Goal: Information Seeking & Learning: Learn about a topic

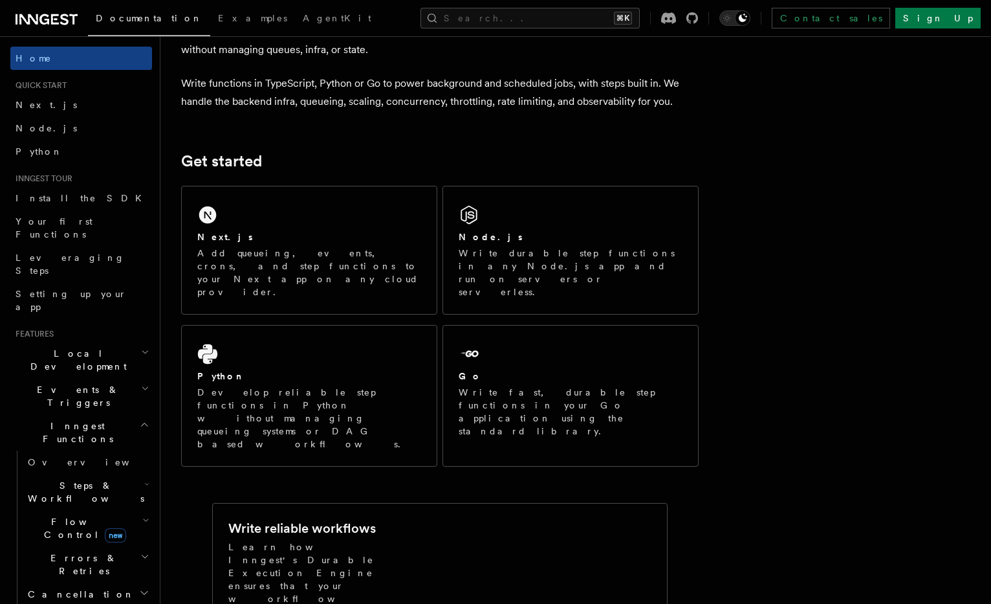
click at [60, 479] on span "Steps & Workflows" at bounding box center [84, 492] width 122 height 26
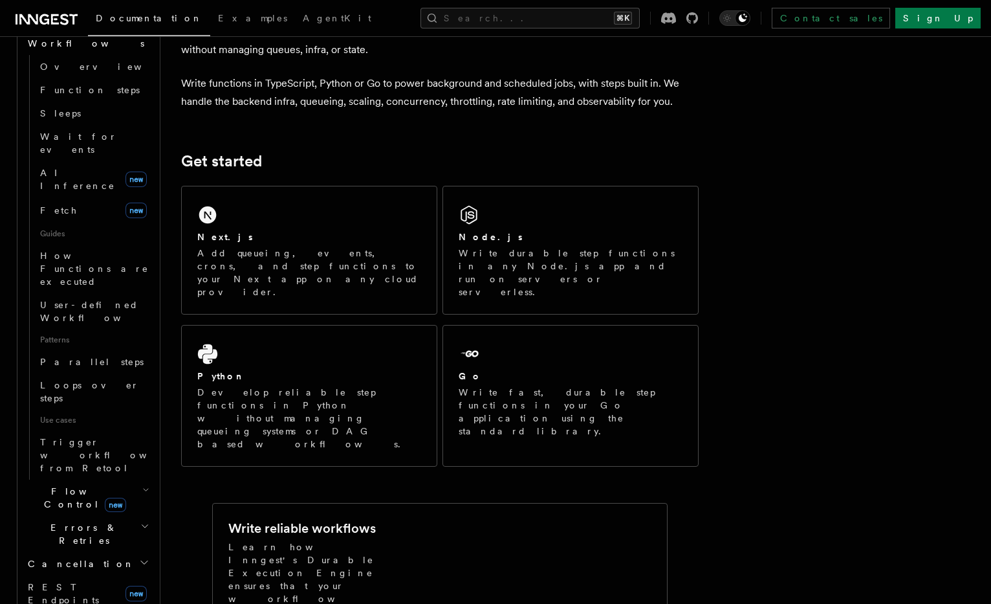
scroll to position [532, 0]
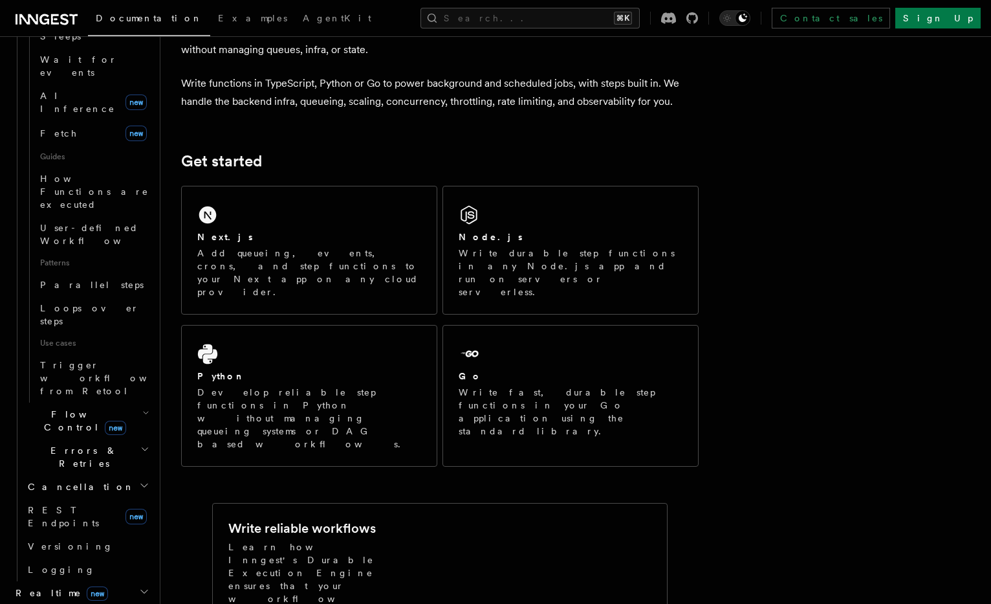
click at [60, 603] on h2 "Middleware" at bounding box center [81, 615] width 142 height 23
click at [87, 586] on span "new" at bounding box center [97, 593] width 21 height 14
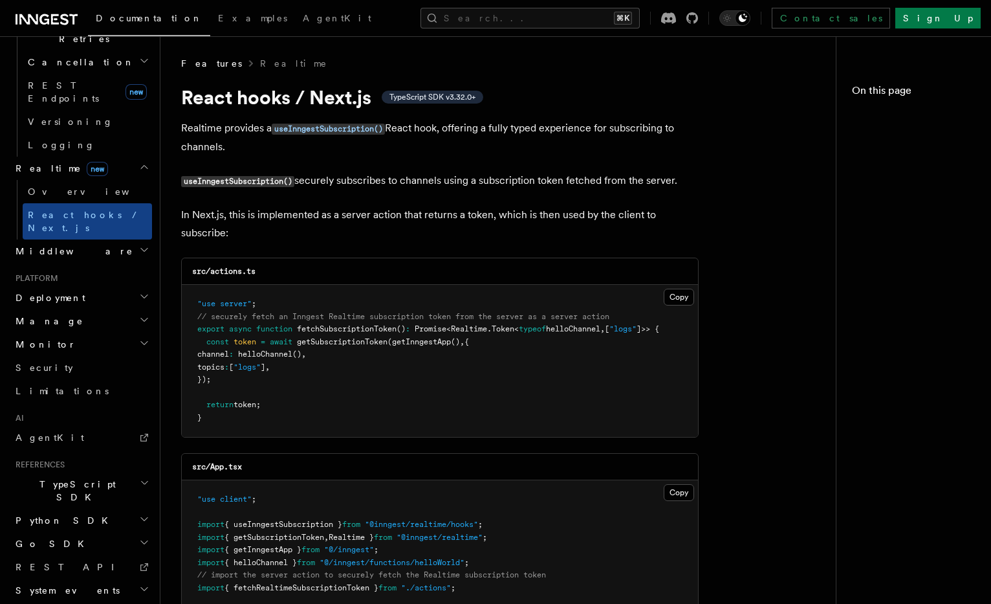
scroll to position [504, 0]
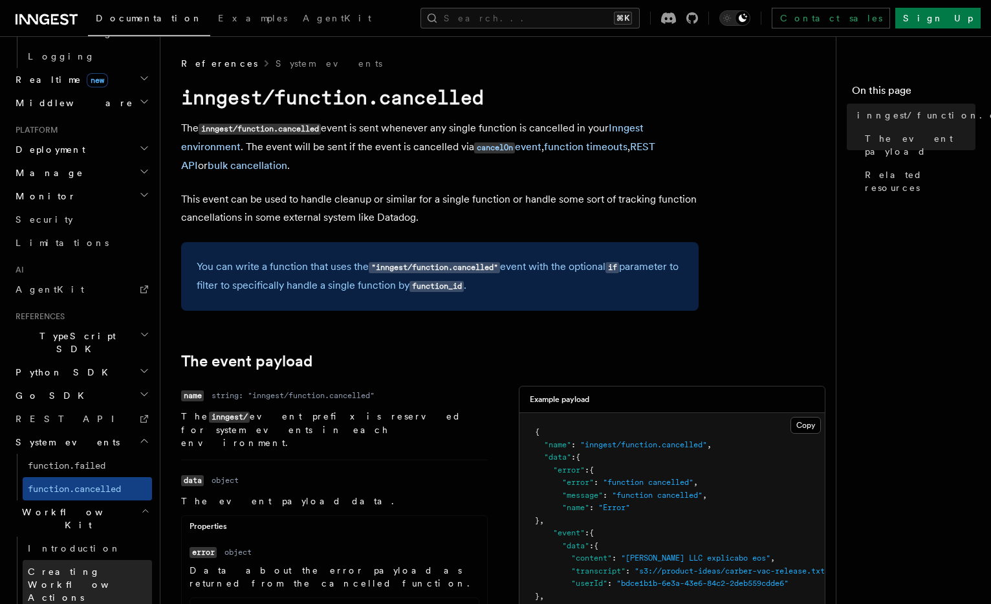
click at [91, 566] on span "Creating Workflow Actions" at bounding box center [84, 584] width 113 height 36
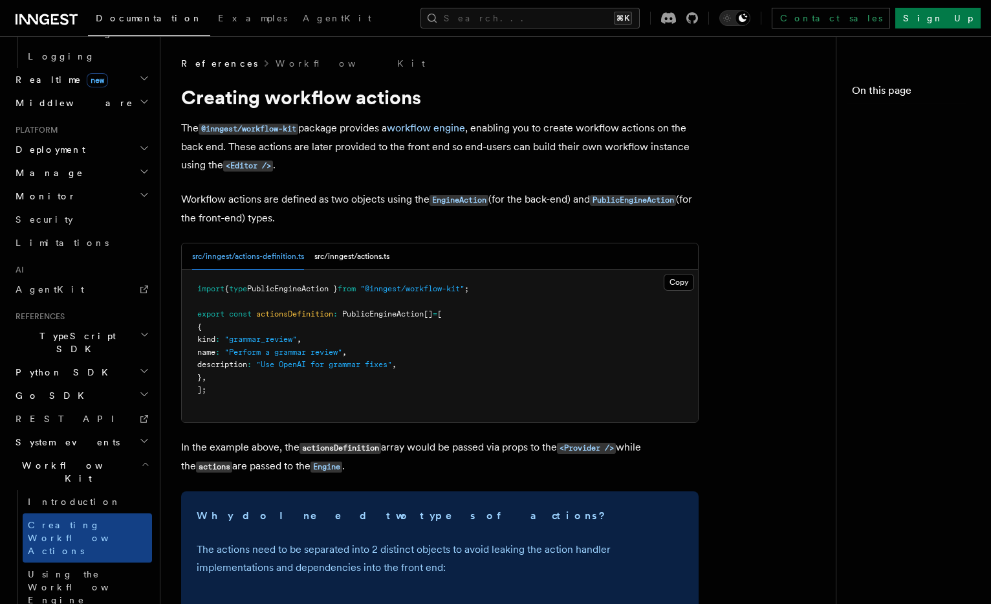
scroll to position [574, 0]
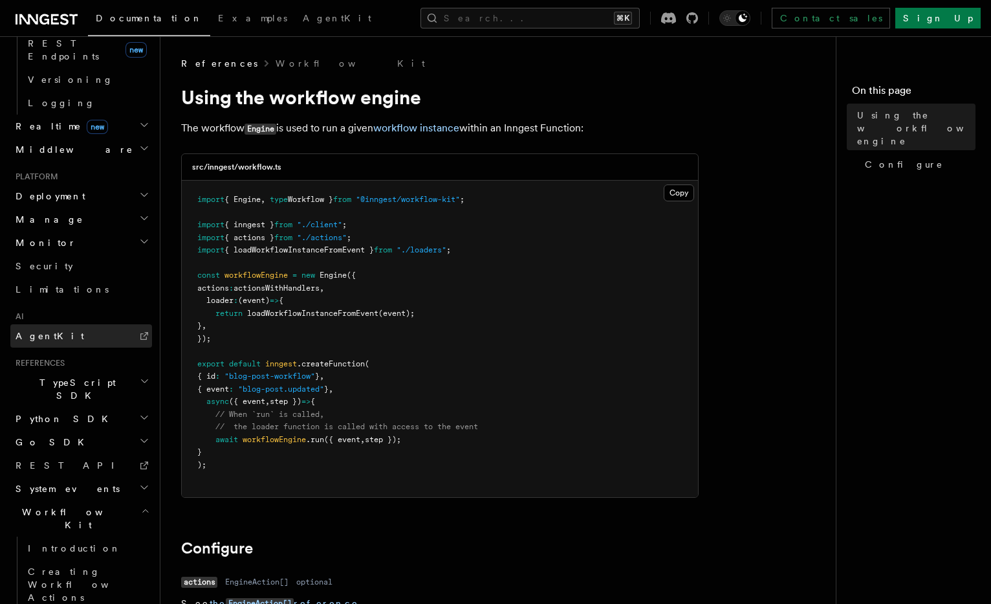
click at [73, 324] on link "AgentKit" at bounding box center [81, 335] width 142 height 23
